Goal: Information Seeking & Learning: Learn about a topic

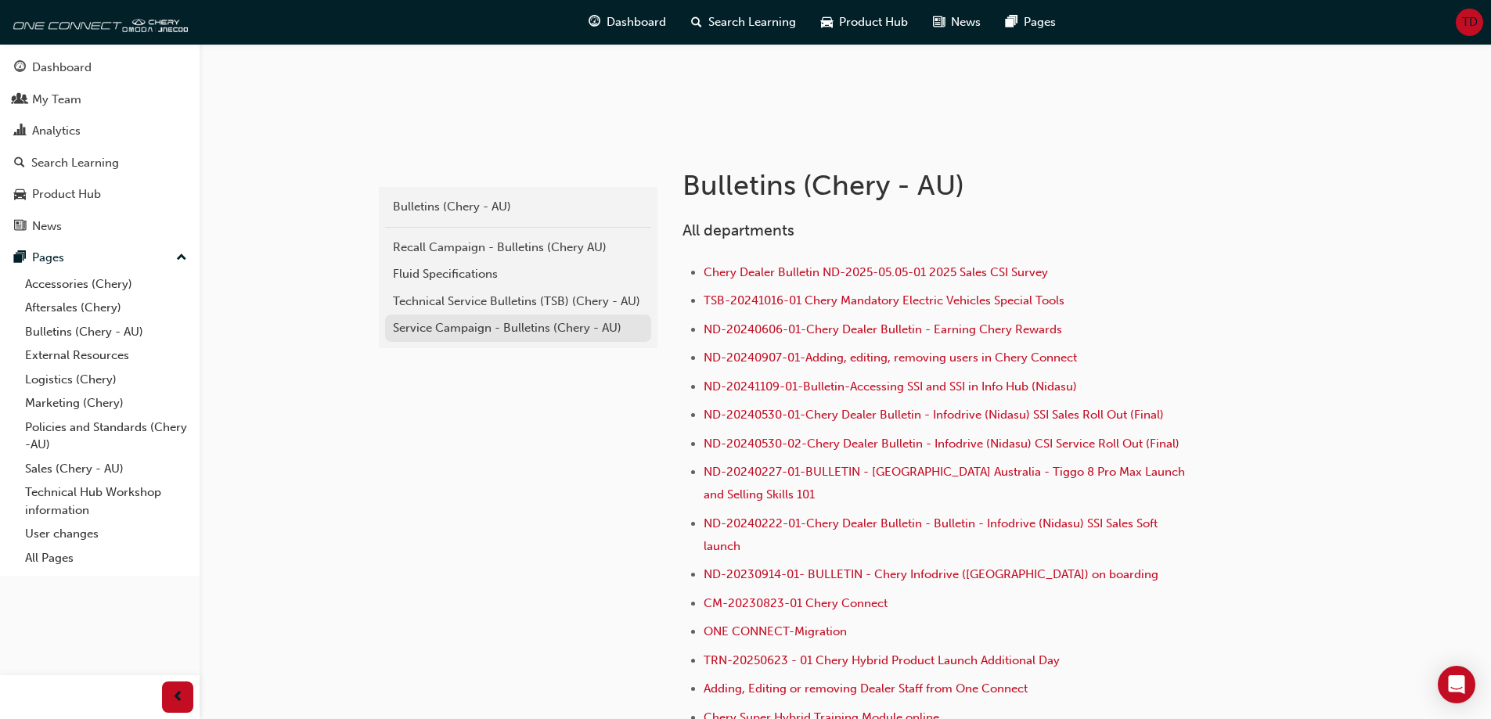
scroll to position [391, 0]
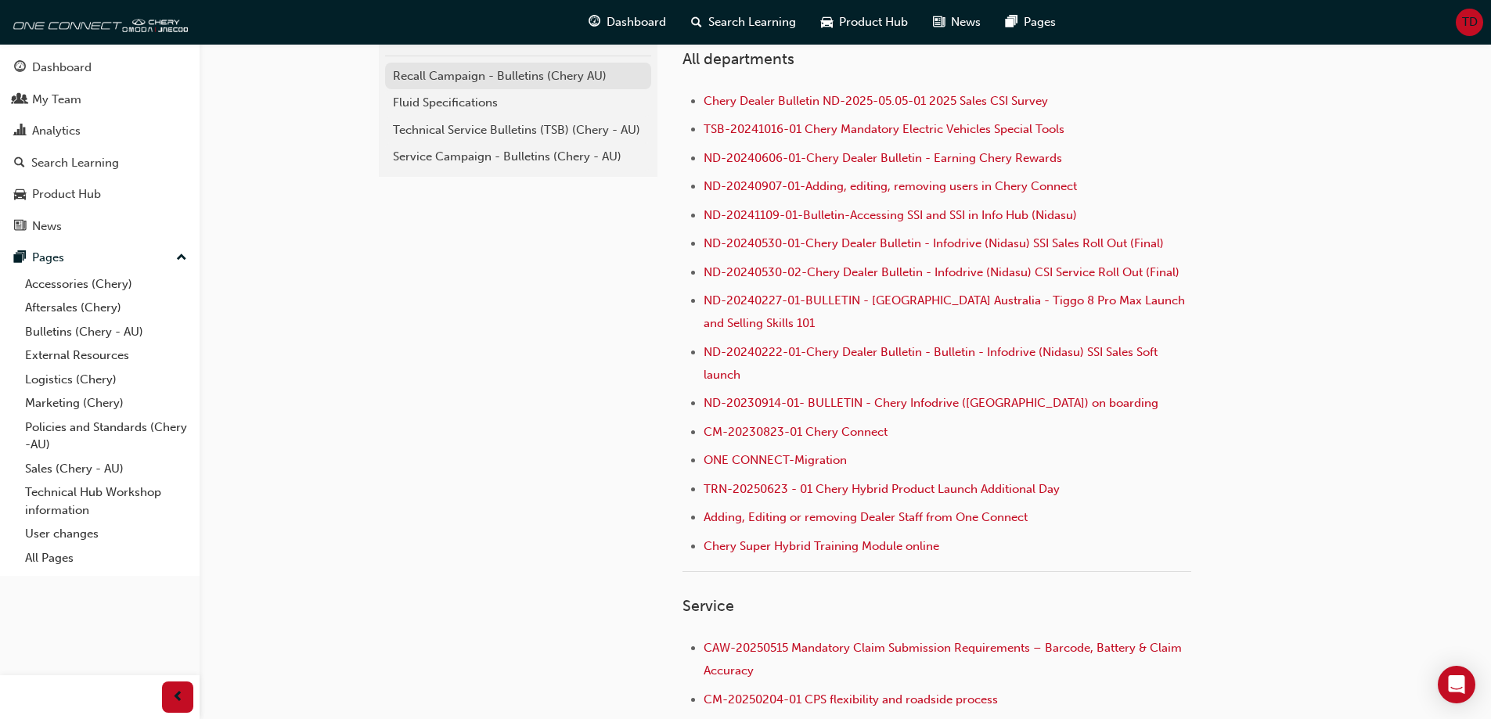
click at [495, 81] on div "Recall Campaign - Bulletins (Chery AU)" at bounding box center [518, 76] width 250 height 18
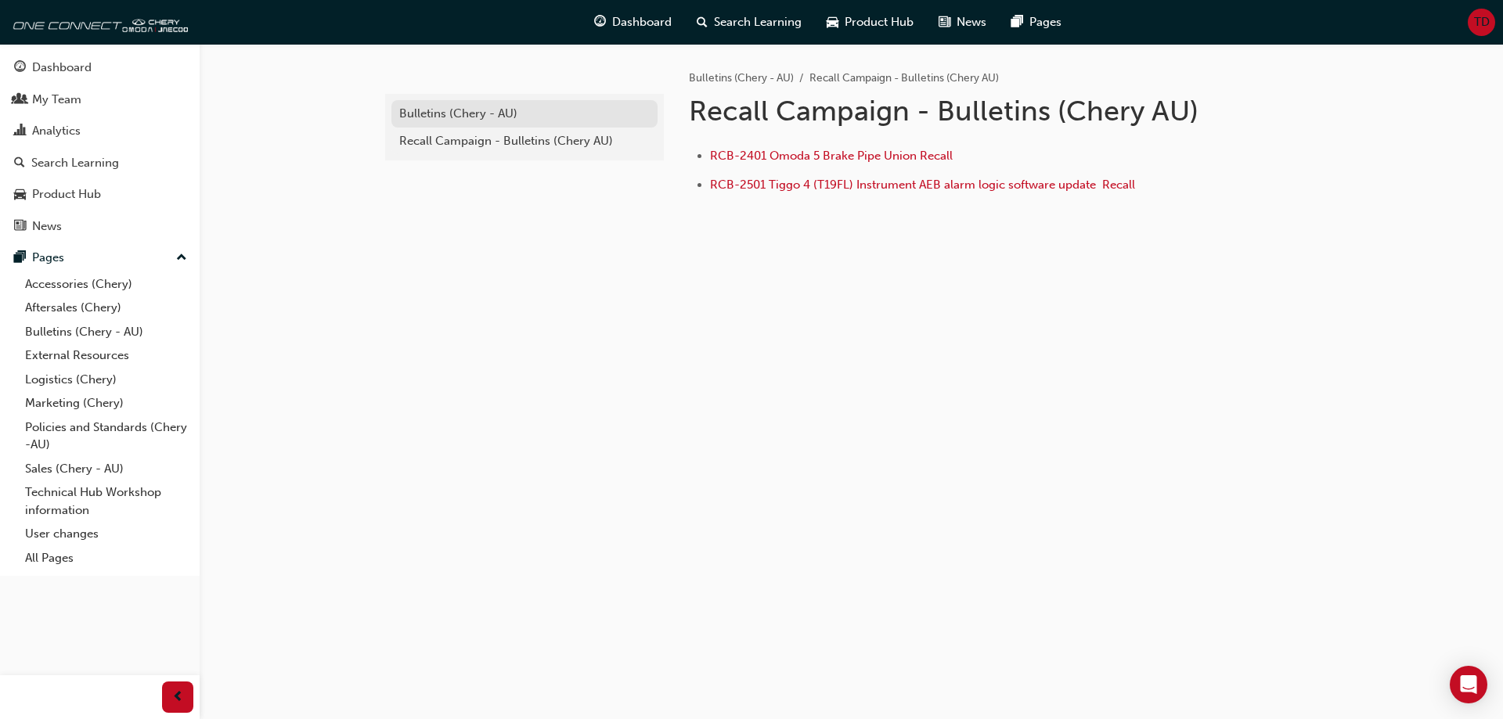
click at [478, 115] on div "Bulletins (Chery - AU)" at bounding box center [524, 114] width 250 height 18
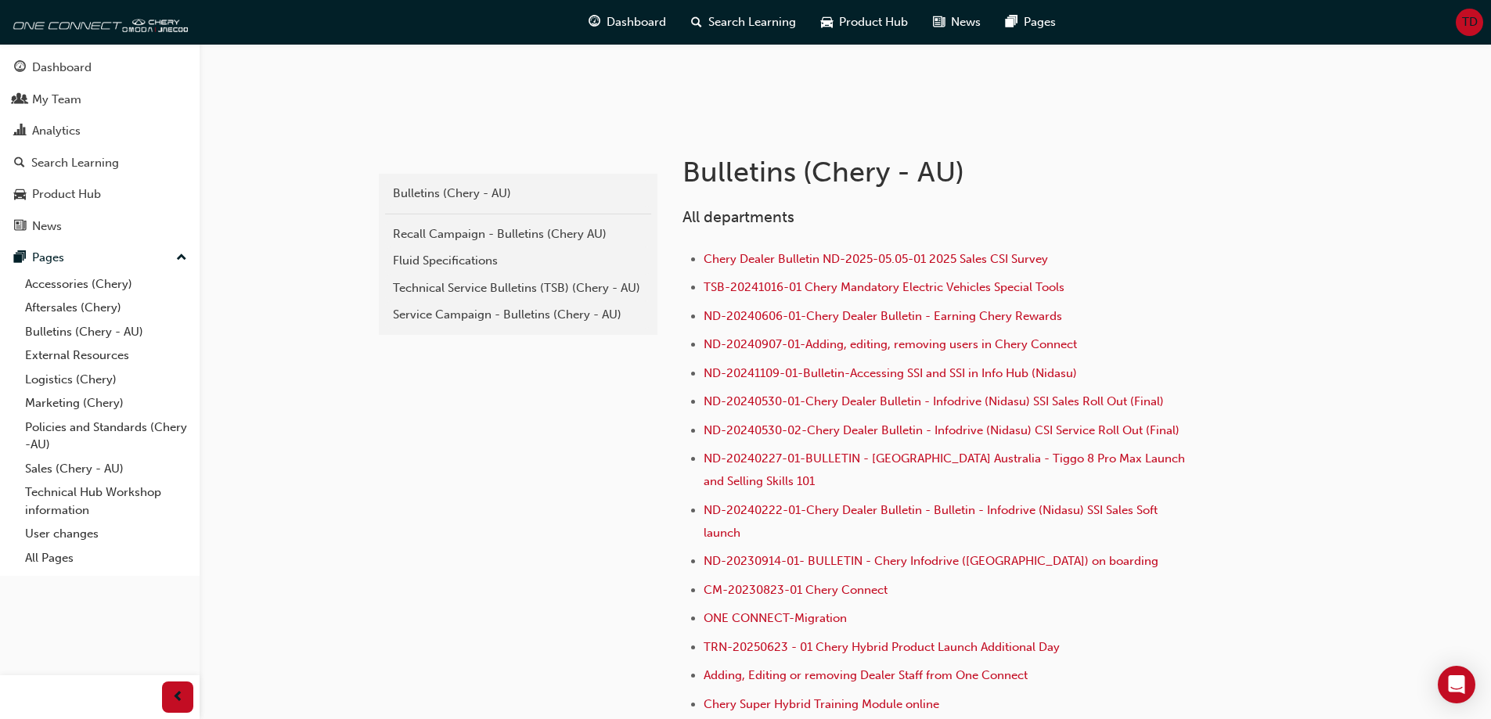
scroll to position [235, 0]
click at [534, 283] on div "Technical Service Bulletins (TSB) (Chery - AU)" at bounding box center [518, 287] width 250 height 18
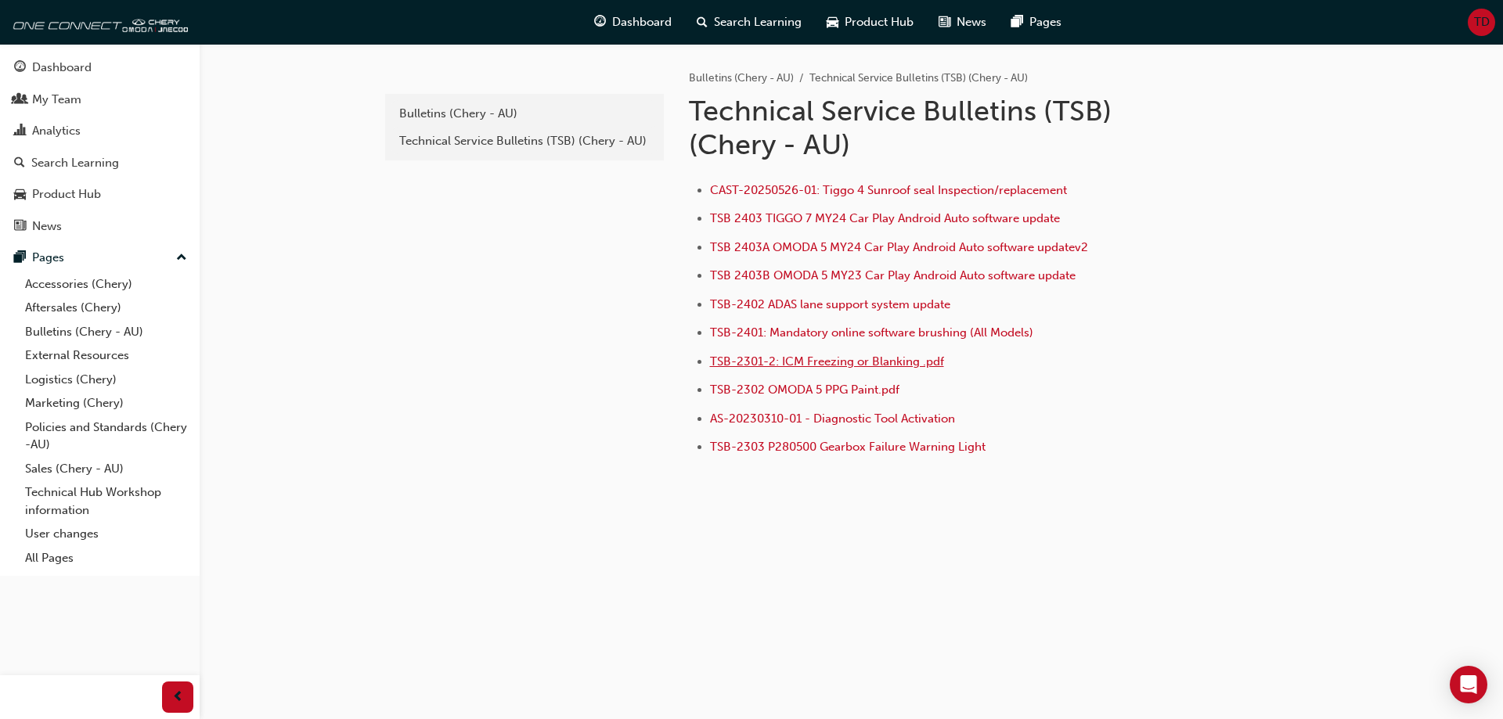
click at [827, 359] on span "TSB-2301-2: ICM Freezing or Blanking .pdf" at bounding box center [827, 362] width 234 height 14
click at [875, 308] on span "TSB-2402 ADAS lane support system update" at bounding box center [830, 304] width 240 height 14
click at [571, 144] on div "Technical Service Bulletins (TSB) (Chery - AU)" at bounding box center [524, 141] width 250 height 18
